Goal: Check status: Check status

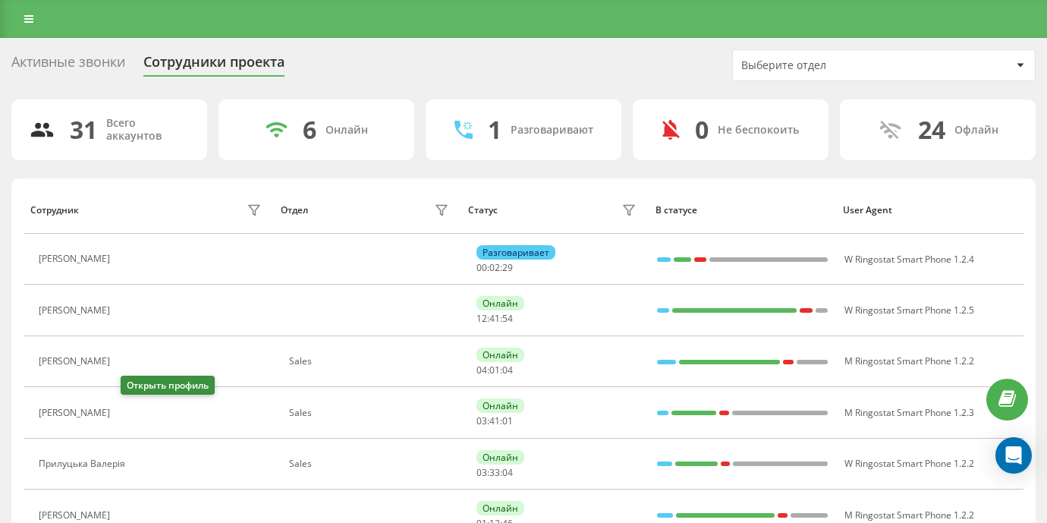
click at [131, 417] on icon at bounding box center [126, 412] width 11 height 11
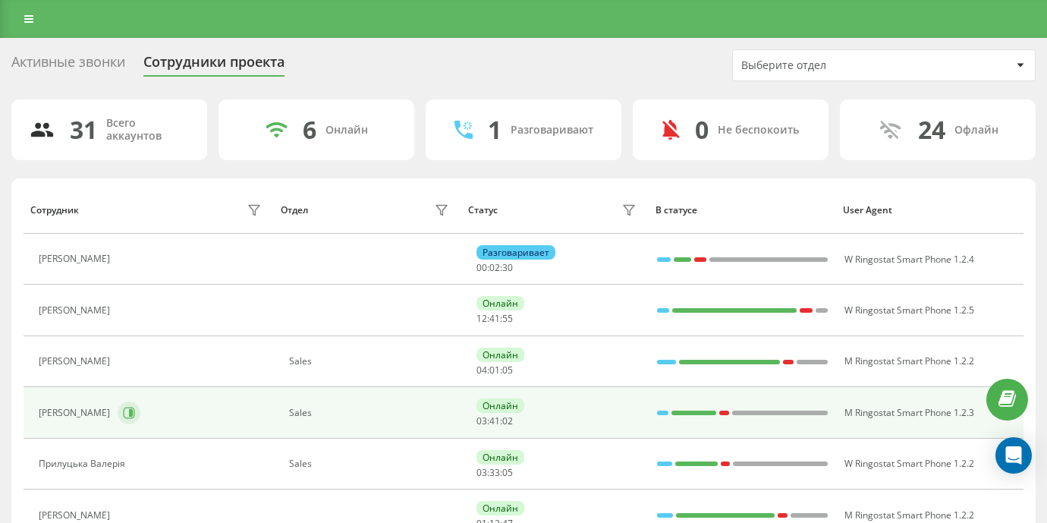
click at [131, 414] on icon at bounding box center [129, 413] width 12 height 12
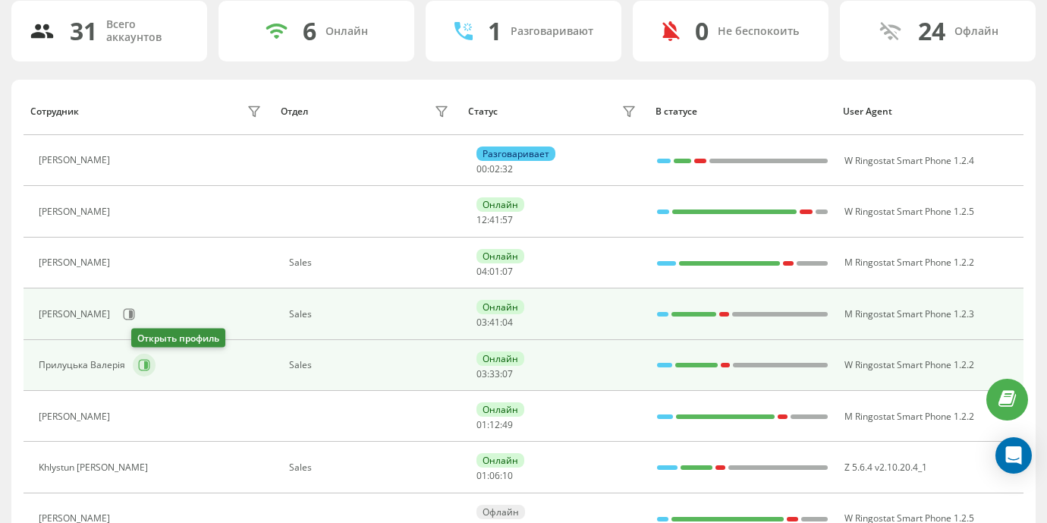
click at [145, 355] on button at bounding box center [144, 364] width 23 height 23
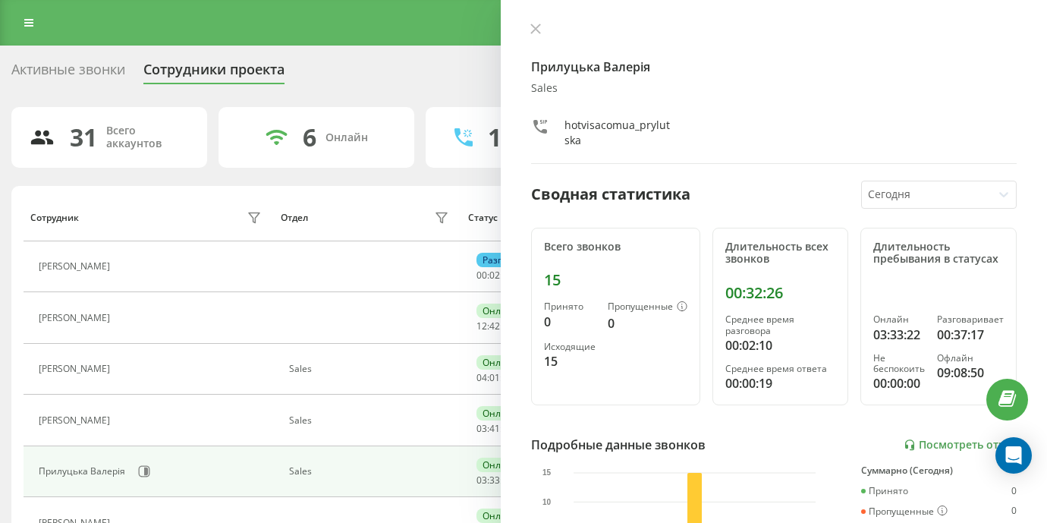
click at [537, 29] on icon at bounding box center [535, 29] width 11 height 11
